Goal: Information Seeking & Learning: Learn about a topic

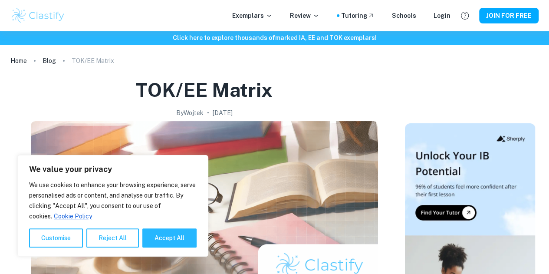
click at [268, 13] on p "Exemplars" at bounding box center [252, 16] width 40 height 10
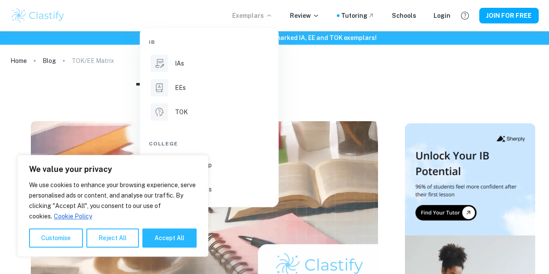
click at [193, 56] on li "IAs" at bounding box center [209, 63] width 121 height 21
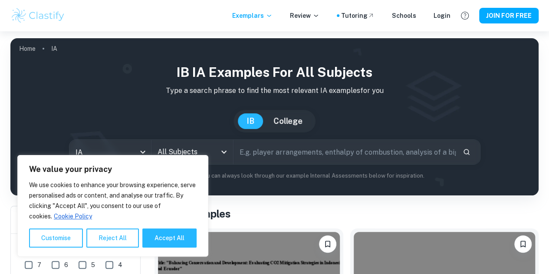
click at [165, 241] on button "Accept All" at bounding box center [169, 237] width 54 height 19
checkbox input "true"
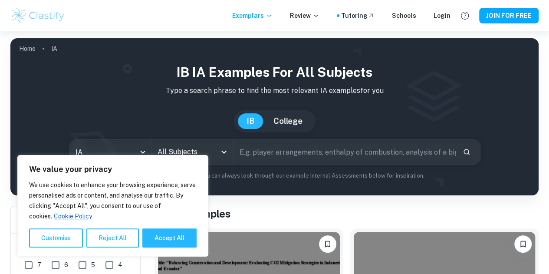
checkbox input "true"
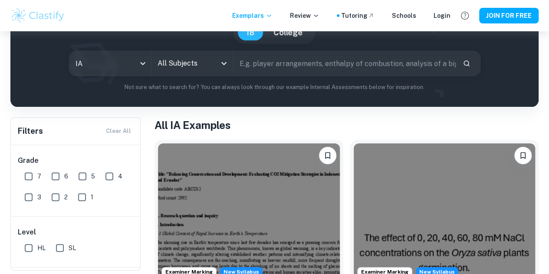
scroll to position [77, 0]
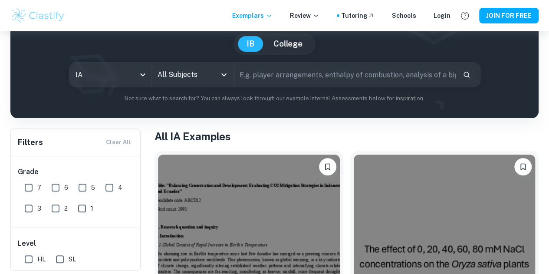
click at [181, 82] on input "All Subjects" at bounding box center [185, 74] width 61 height 16
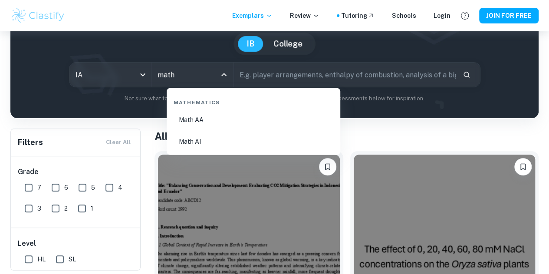
click at [224, 119] on li "Math AA" at bounding box center [253, 120] width 167 height 20
type input "Math AA"
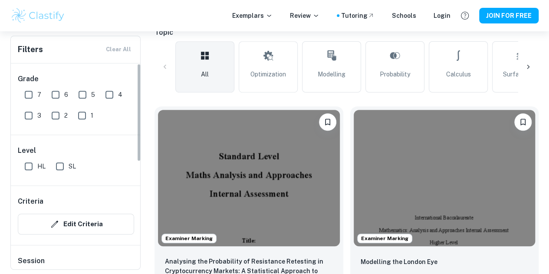
scroll to position [201, 0]
click at [61, 162] on input "SL" at bounding box center [59, 166] width 17 height 17
checkbox input "true"
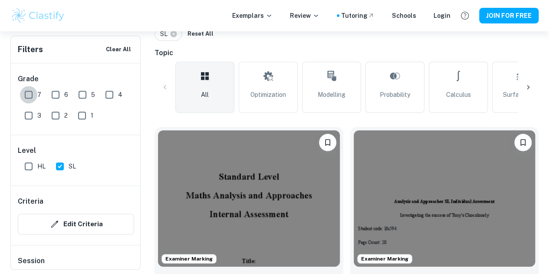
click at [28, 92] on input "7" at bounding box center [28, 94] width 17 height 17
checkbox input "true"
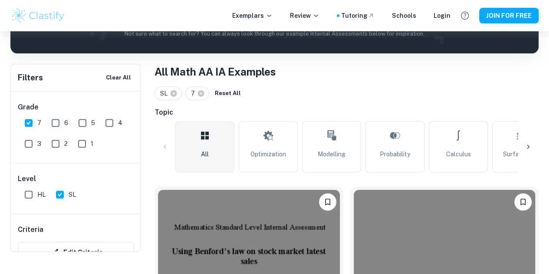
scroll to position [106, 0]
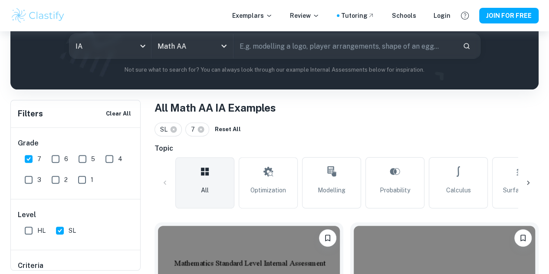
click at [342, 171] on link "Modelling" at bounding box center [331, 182] width 59 height 51
type input "Modelling"
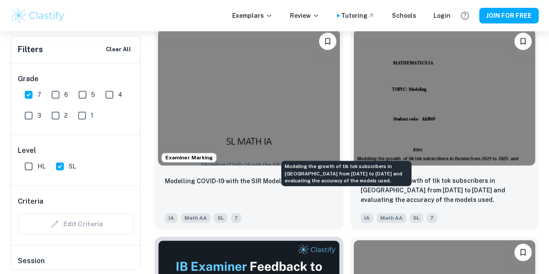
scroll to position [303, 0]
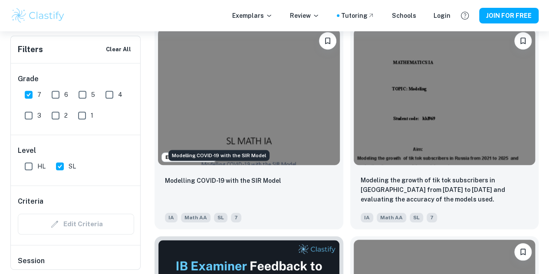
click at [247, 176] on p "Modelling COVID-19 with the SIR Model" at bounding box center [223, 181] width 116 height 10
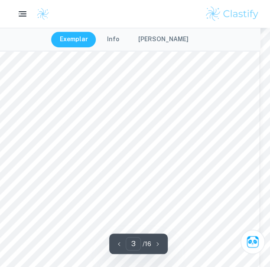
scroll to position [910, 10]
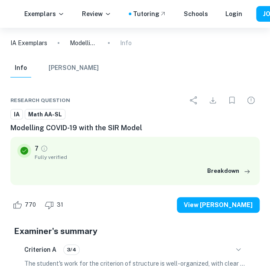
type input "7"
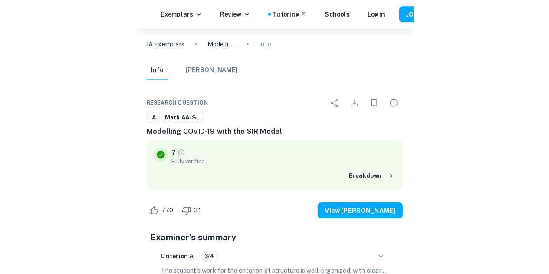
scroll to position [2739, 0]
